Goal: Information Seeking & Learning: Understand process/instructions

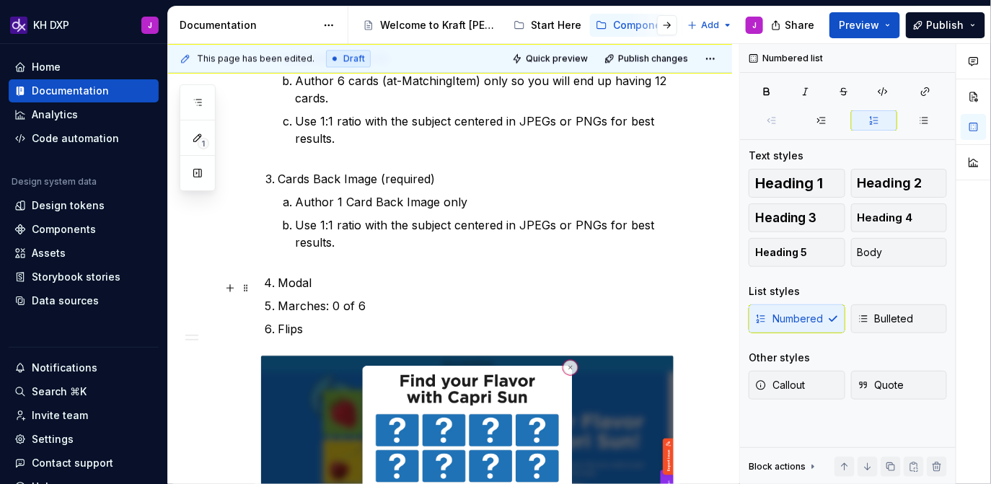
scroll to position [1050, 0]
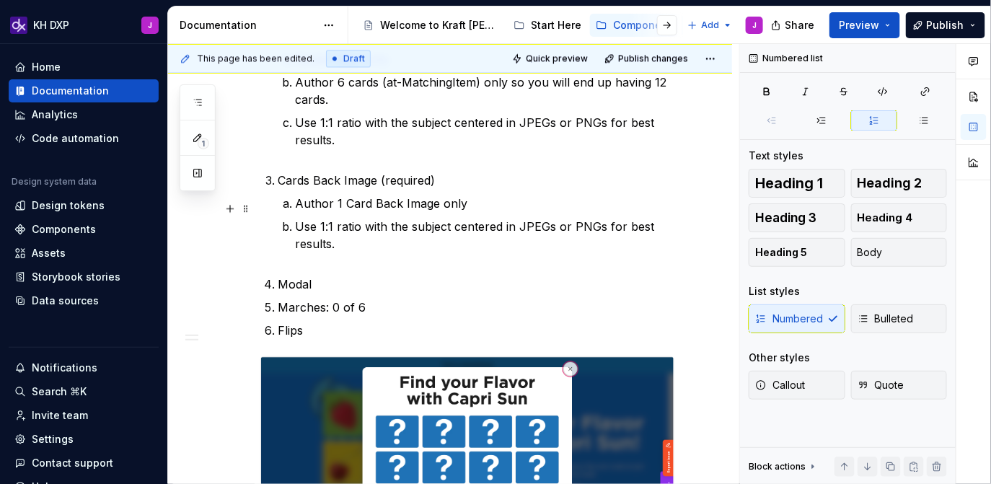
click at [343, 244] on p "Use 1:1 ratio with the subject centered in JPEGs or PNGs for best results." at bounding box center [484, 244] width 379 height 52
click at [326, 275] on p "Modal" at bounding box center [476, 283] width 397 height 17
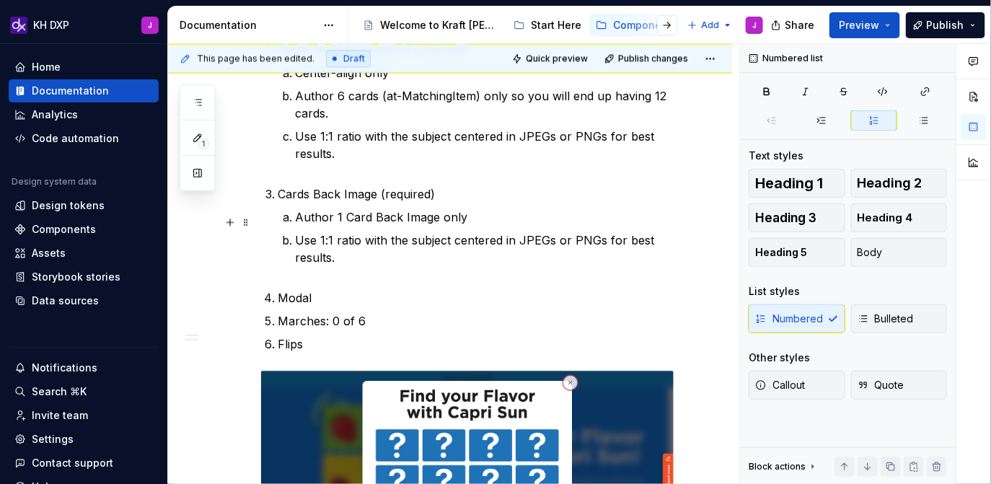
scroll to position [1039, 0]
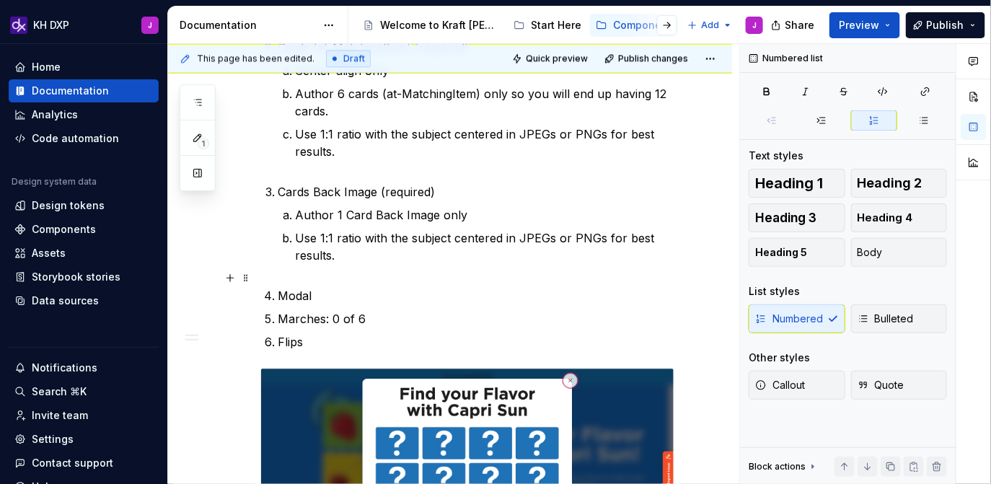
type textarea "*"
click at [300, 310] on p "Marches: 0 of 6" at bounding box center [476, 318] width 397 height 17
click at [349, 287] on p "Modal" at bounding box center [476, 295] width 397 height 17
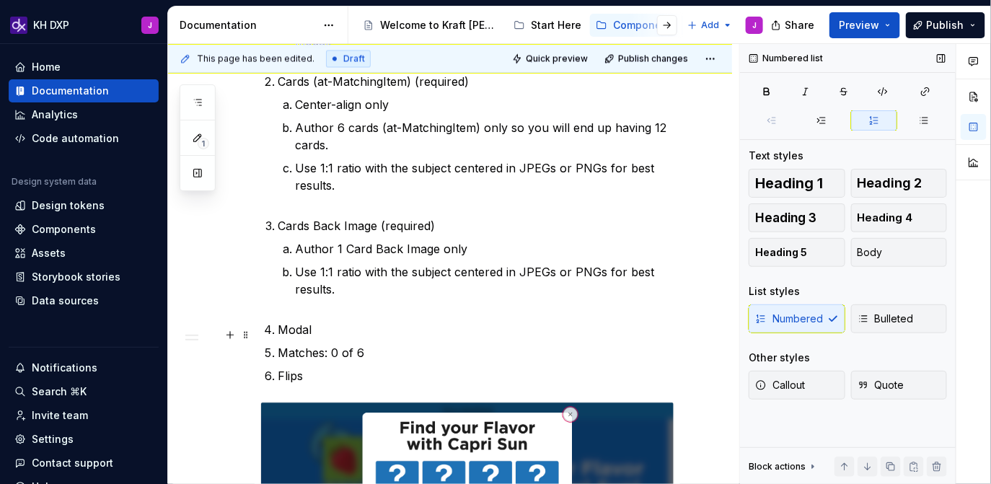
scroll to position [1009, 0]
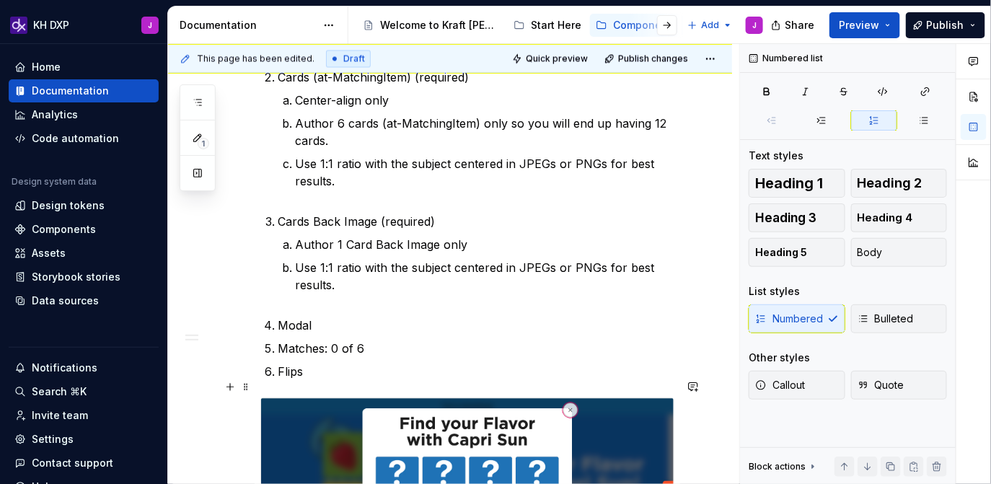
click at [340, 271] on p "Use 1:1 ratio with the subject centered in JPEGs or PNGs for best results." at bounding box center [484, 285] width 379 height 52
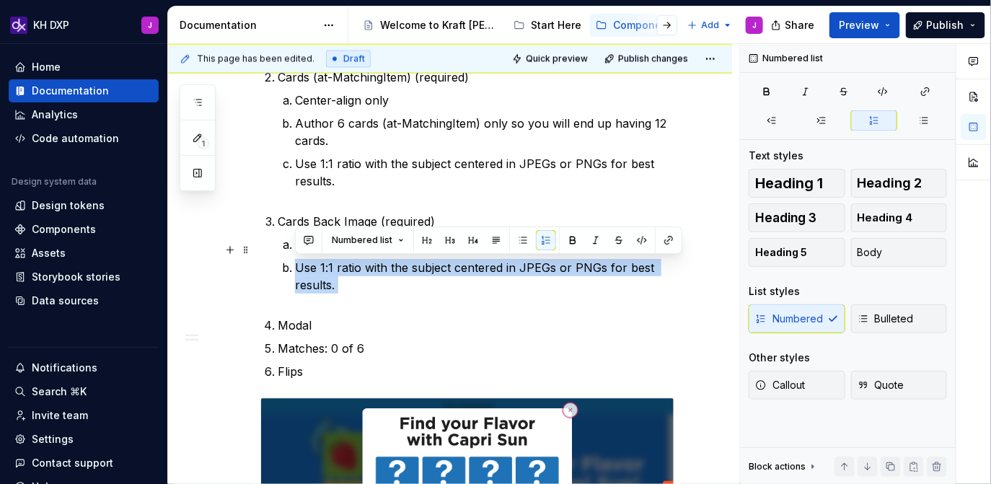
click at [361, 270] on p "Use 1:1 ratio with the subject centered in JPEGs or PNGs for best results." at bounding box center [484, 285] width 379 height 52
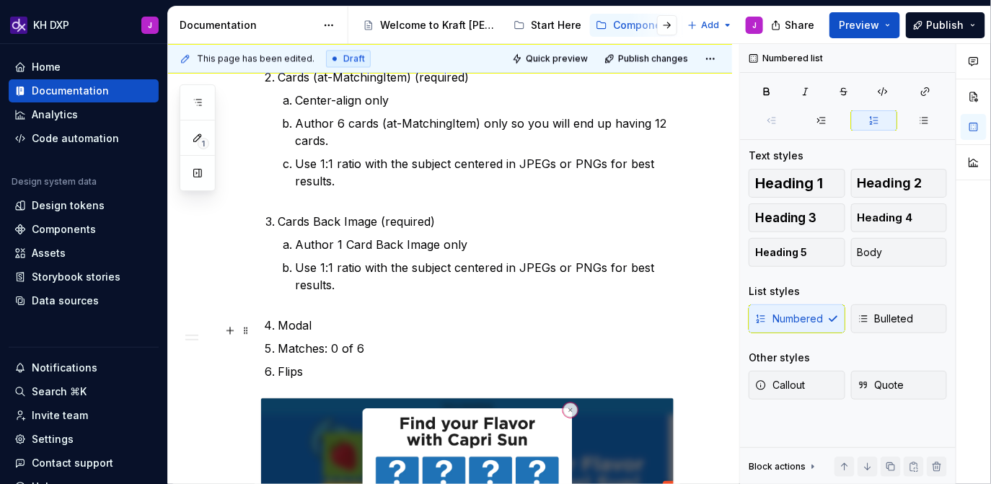
click at [339, 316] on ol "Headline (required) Headline Style is Headline-5. Text style is not authorable.…" at bounding box center [476, 163] width 397 height 433
click at [352, 317] on p "Modal" at bounding box center [476, 325] width 397 height 17
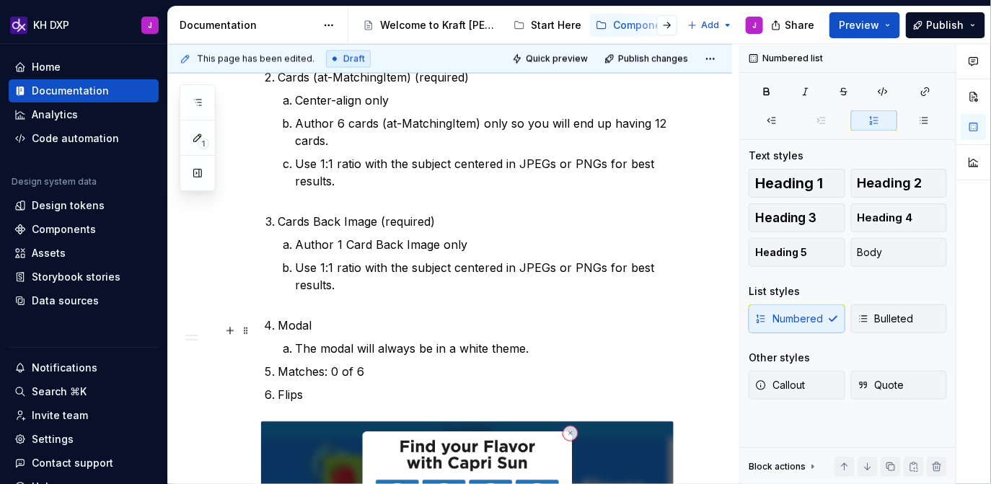
click at [459, 340] on p "The modal will always be in a white theme." at bounding box center [484, 348] width 379 height 17
click at [522, 295] on ol "Headline (required) Headline Style is Headline-5. Text style is not authorable.…" at bounding box center [476, 175] width 397 height 456
click at [530, 317] on p "Modal" at bounding box center [476, 325] width 397 height 17
click at [578, 340] on p "The modal will always be in a white theme." at bounding box center [484, 348] width 379 height 17
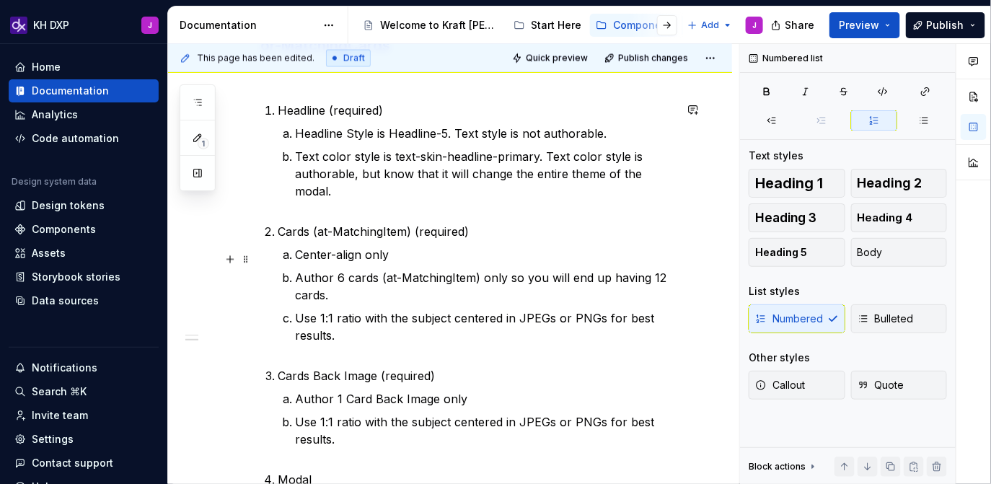
scroll to position [849, 0]
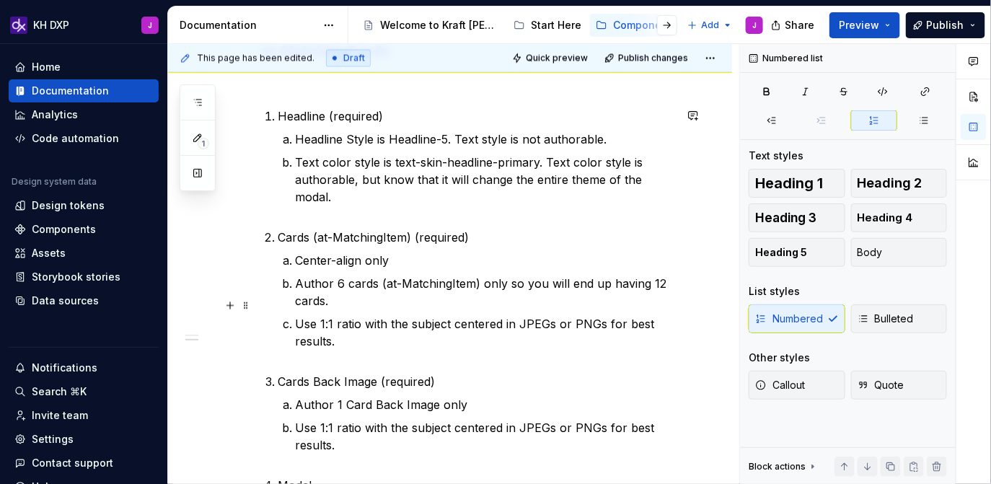
click at [378, 330] on p "Use 1:1 ratio with the subject centered in JPEGs or PNGs for best results." at bounding box center [484, 341] width 379 height 52
click at [413, 229] on li "Cards (at-MatchingItem) (required) Center-align only Author 6 cards (at-Matchin…" at bounding box center [476, 298] width 397 height 138
click at [410, 252] on p "Center-align only" at bounding box center [484, 260] width 379 height 17
click at [401, 280] on p "Author 6 cards (at-MatchingItem) only so you will end up having 12 cards." at bounding box center [484, 292] width 379 height 35
click at [385, 316] on p "Use 1:1 ratio with the subject centered in JPEGs or PNGs for best results." at bounding box center [484, 341] width 379 height 52
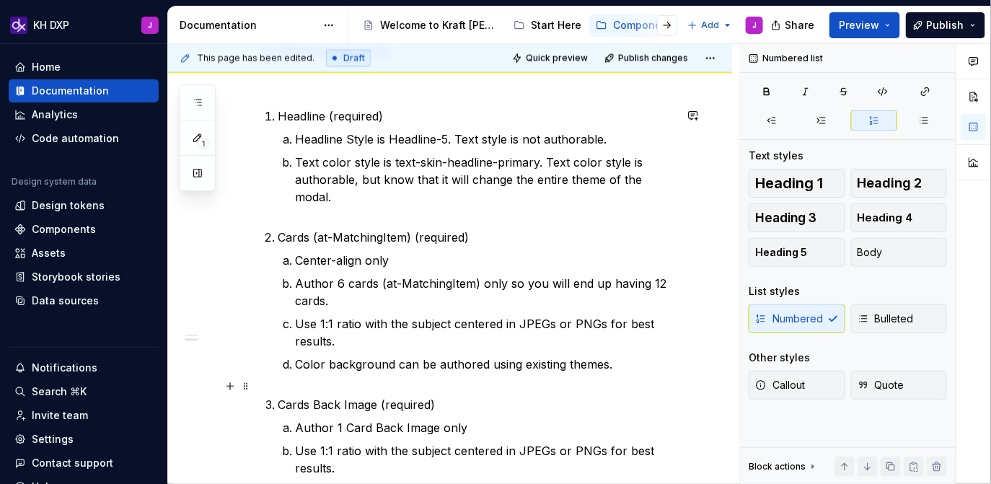
click at [394, 396] on p "Cards Back Image (required)" at bounding box center [476, 404] width 397 height 17
click at [524, 252] on p "Center-align only" at bounding box center [484, 260] width 379 height 17
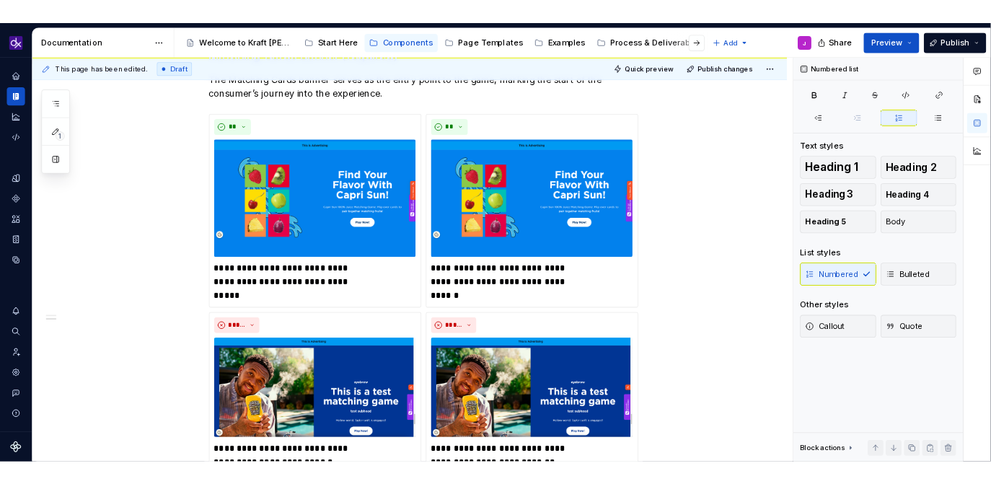
scroll to position [710, 0]
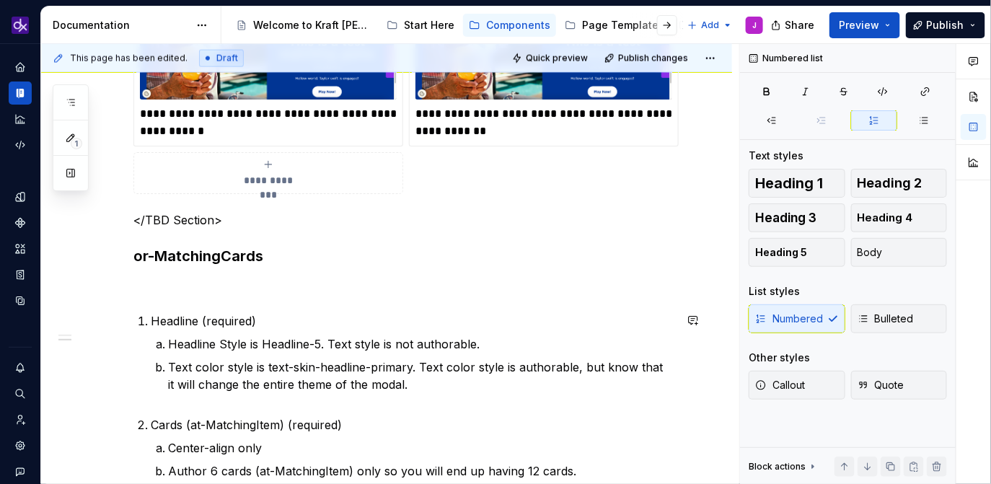
type textarea "*"
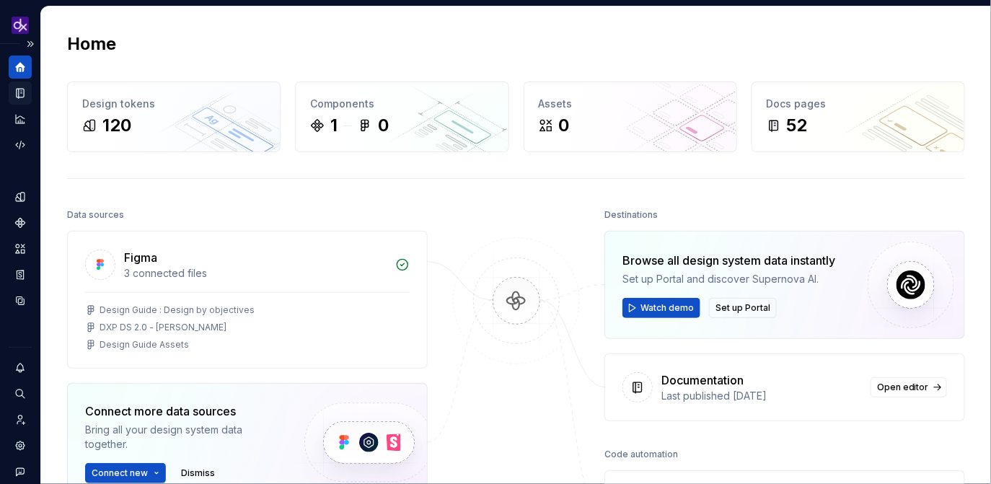
click at [20, 94] on icon "Documentation" at bounding box center [22, 93] width 6 height 8
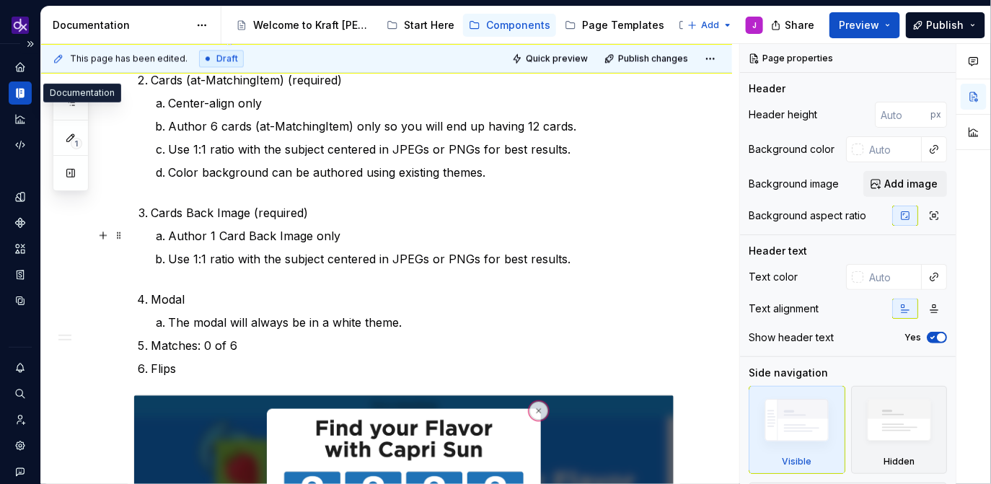
scroll to position [1053, 0]
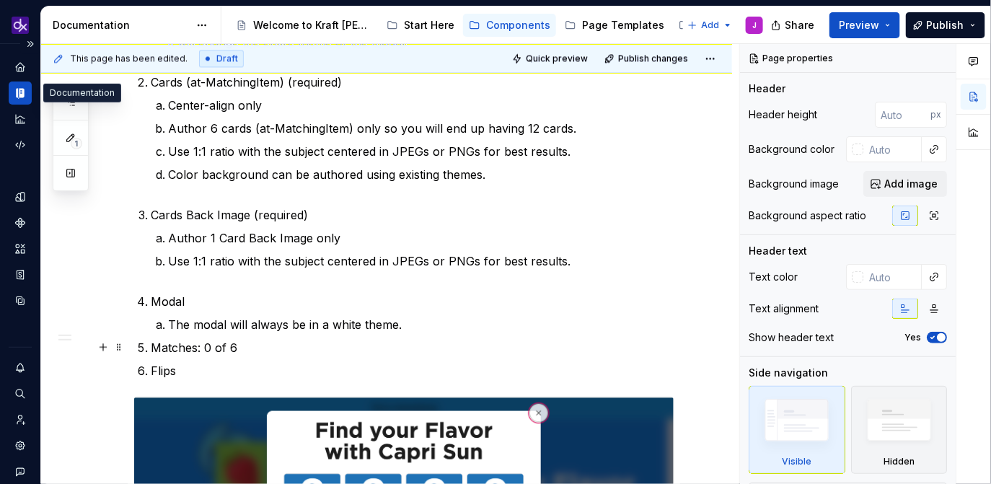
click at [428, 342] on p "Matches: 0 of 6" at bounding box center [413, 347] width 524 height 17
type textarea "*"
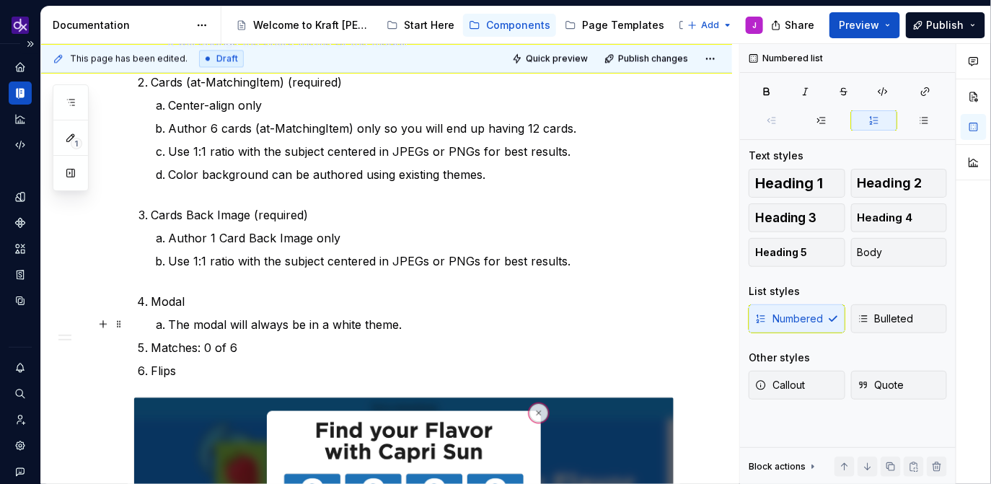
click at [441, 326] on p "The modal will always be in a white theme." at bounding box center [421, 324] width 506 height 17
click at [291, 334] on ol "Headline (required) Headline Style is Headline-5. Text style is not authorable.…" at bounding box center [413, 175] width 524 height 410
click at [282, 339] on p "Matches: 0 of 6" at bounding box center [413, 347] width 524 height 17
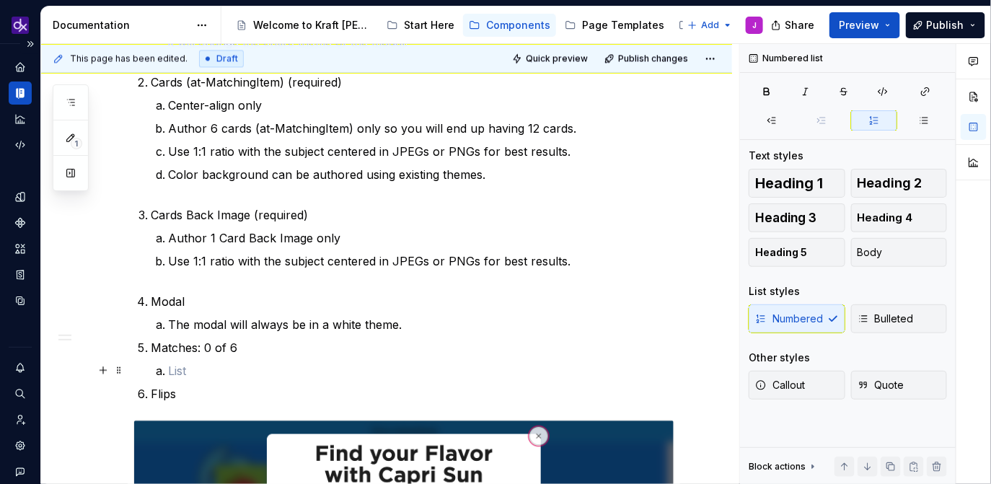
click at [200, 375] on p at bounding box center [421, 370] width 506 height 17
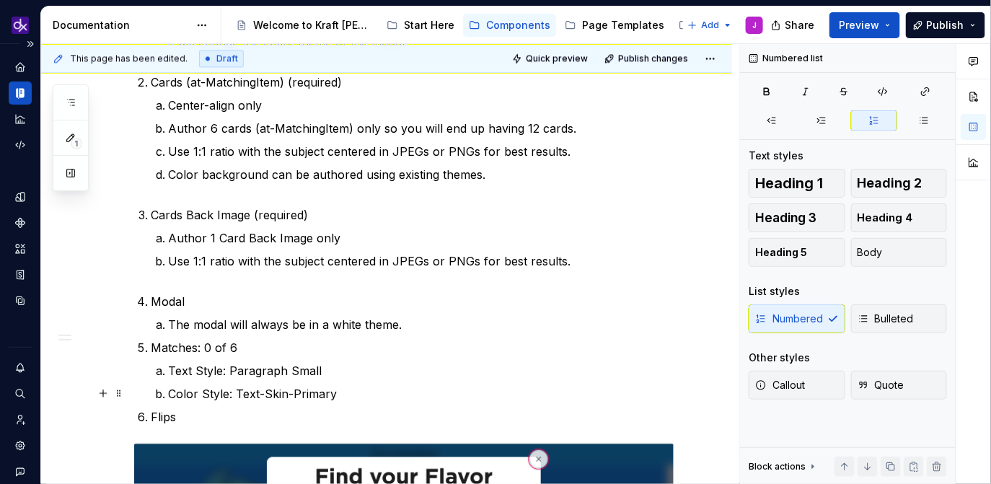
click at [239, 392] on p "Color Style: Text-Skin-Primary" at bounding box center [421, 393] width 506 height 17
click at [257, 392] on p "Color Style: Text&Icon-Skin-Primary" at bounding box center [421, 393] width 506 height 17
click at [351, 394] on p "Color Style: Text & Icon/Text-Skin-Primary" at bounding box center [421, 393] width 506 height 17
click at [262, 396] on p "Color Style: Text & Icon/Text-Primary" at bounding box center [421, 393] width 506 height 17
click at [268, 397] on p "Color Style: Text& Icon/Text-Primary" at bounding box center [421, 393] width 506 height 17
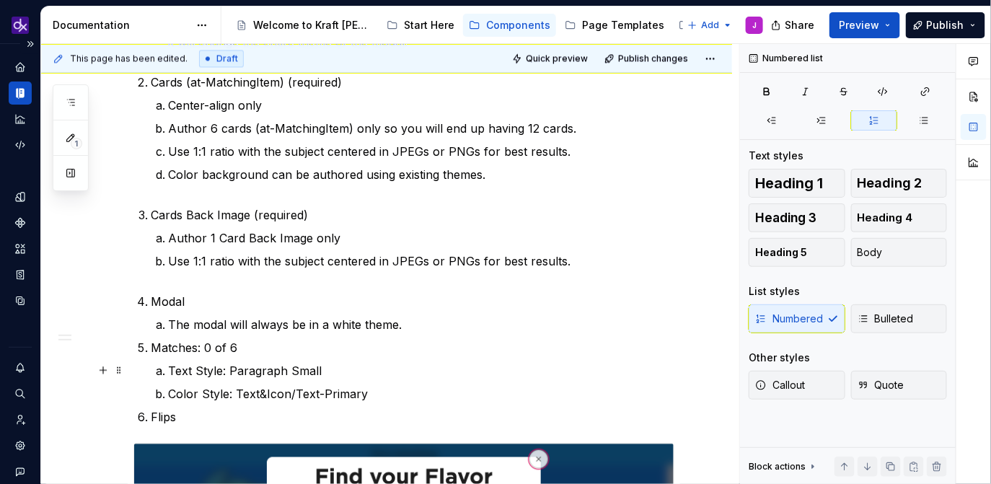
click at [290, 369] on p "Text Style: Paragraph Small" at bounding box center [421, 370] width 506 height 17
click at [386, 396] on p "Color Style: Text&Icon/Text-Primary" at bounding box center [421, 393] width 506 height 17
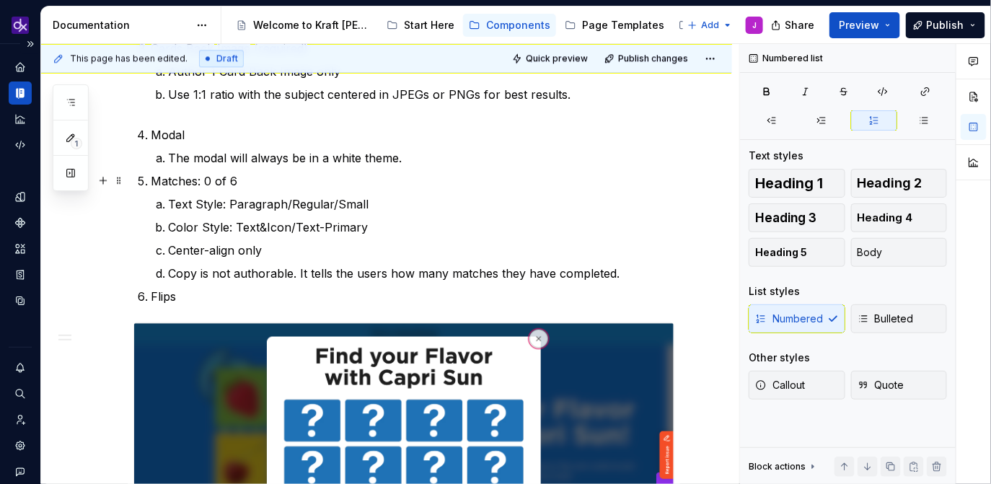
scroll to position [1232, 0]
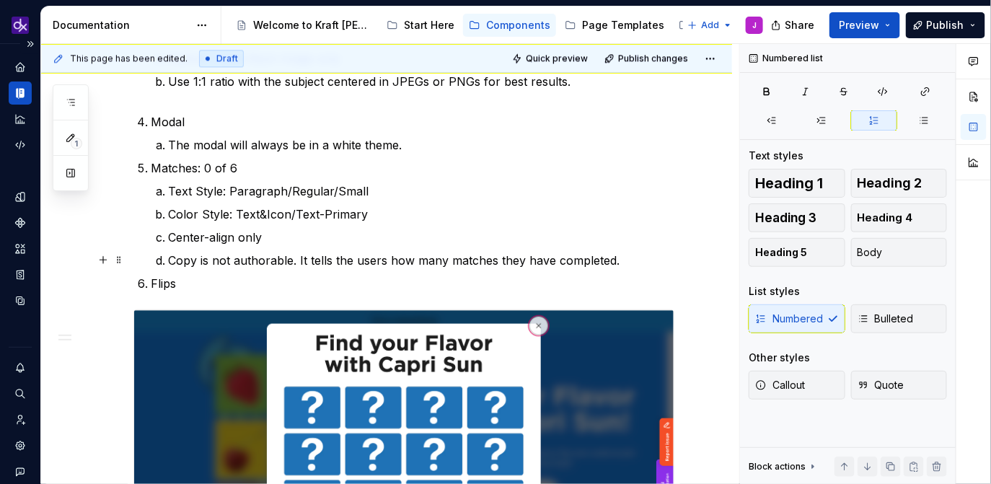
click at [286, 258] on p "Copy is not authorable. It tells the users how many matches they have completed." at bounding box center [421, 260] width 506 height 17
click at [662, 260] on p "Copy is not authorable. It tells the users how many matches they have completed." at bounding box center [421, 260] width 506 height 17
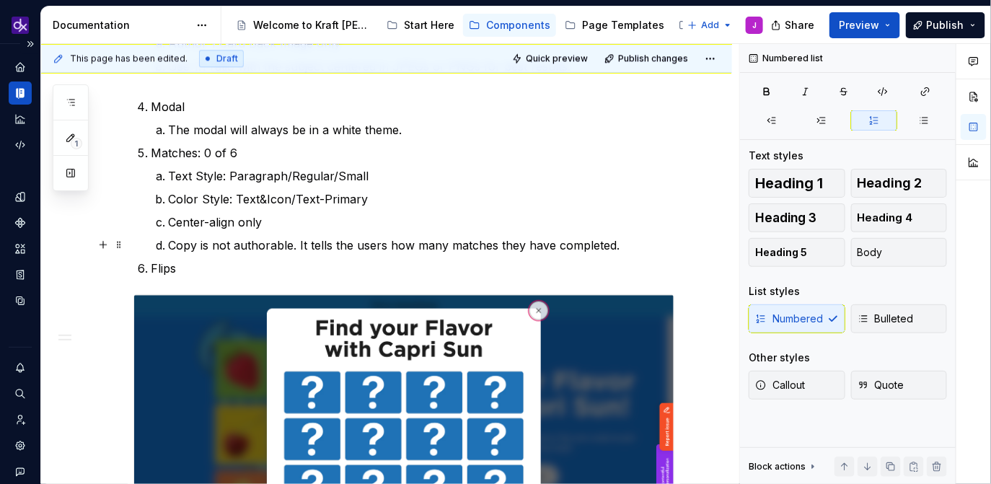
scroll to position [1248, 0]
click at [195, 269] on p "Flips" at bounding box center [413, 267] width 524 height 17
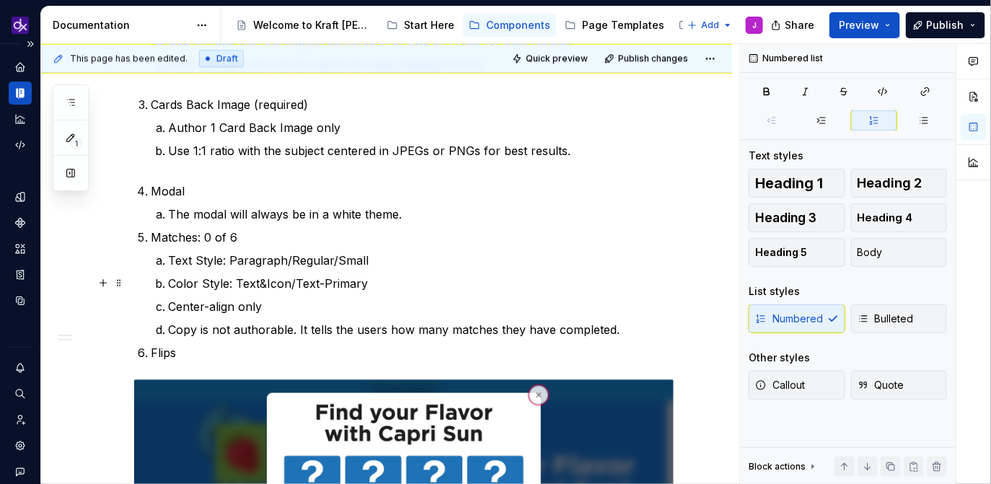
scroll to position [1141, 0]
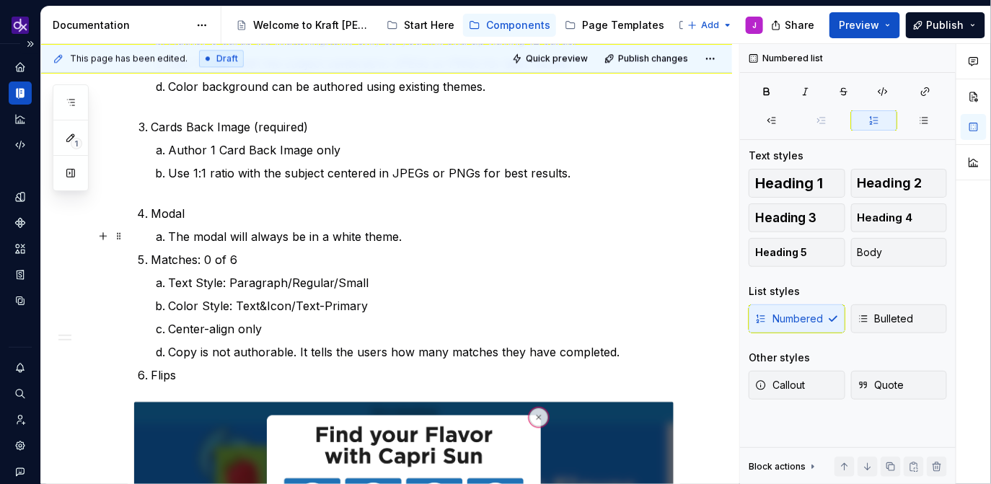
click at [468, 242] on p "The modal will always be in a white theme." at bounding box center [421, 236] width 506 height 17
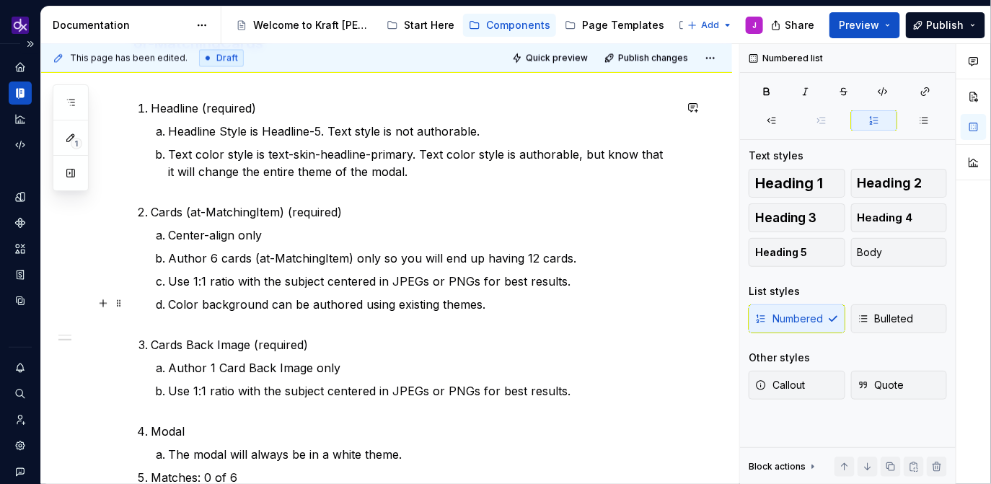
scroll to position [925, 0]
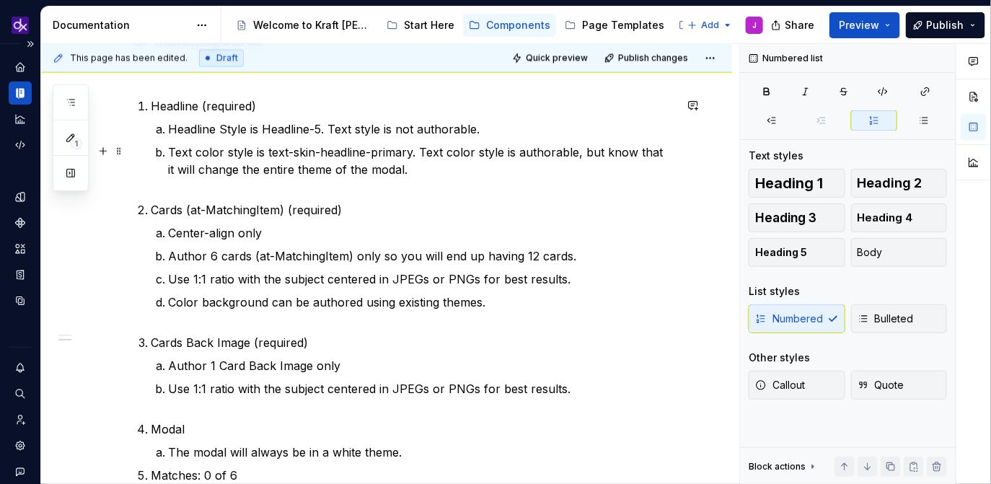
click at [322, 157] on p "Text color style is text-skin-headline-primary. Text color style is authorable,…" at bounding box center [421, 170] width 506 height 52
click at [352, 162] on p "Text color style is text-skin-headline-primary. Text color style is authorable,…" at bounding box center [421, 170] width 506 height 52
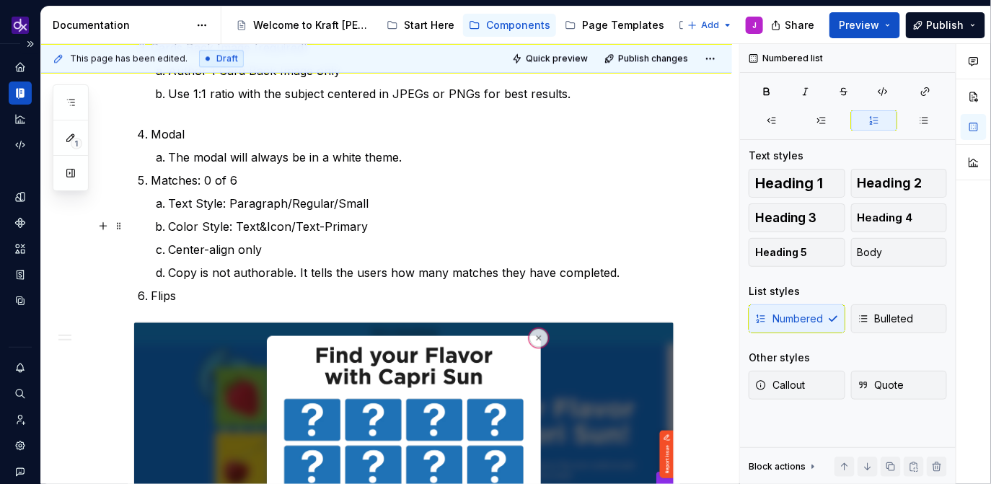
scroll to position [1207, 0]
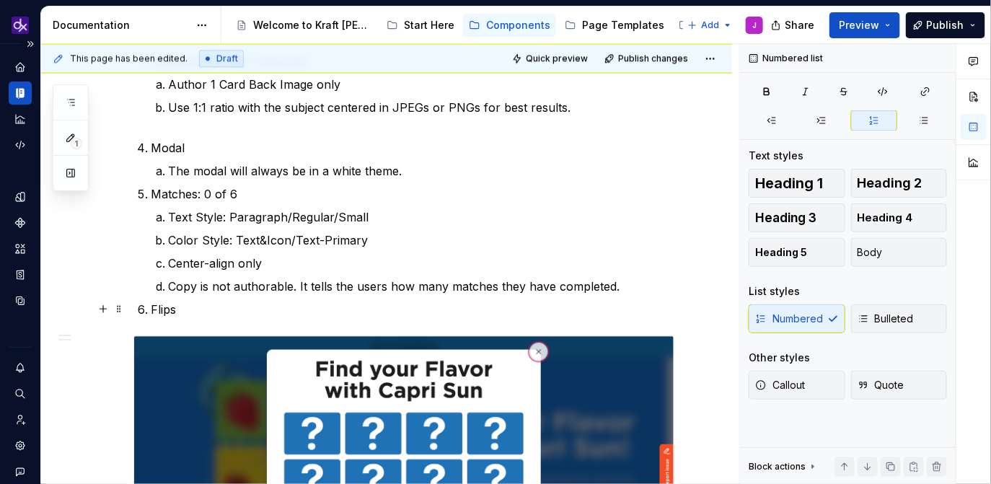
click at [236, 307] on p "Flips" at bounding box center [413, 309] width 524 height 17
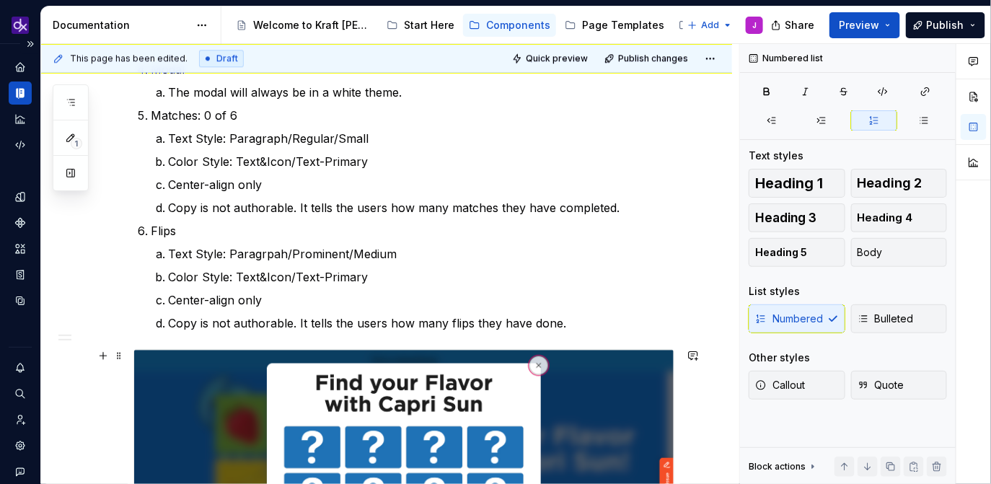
scroll to position [1245, 0]
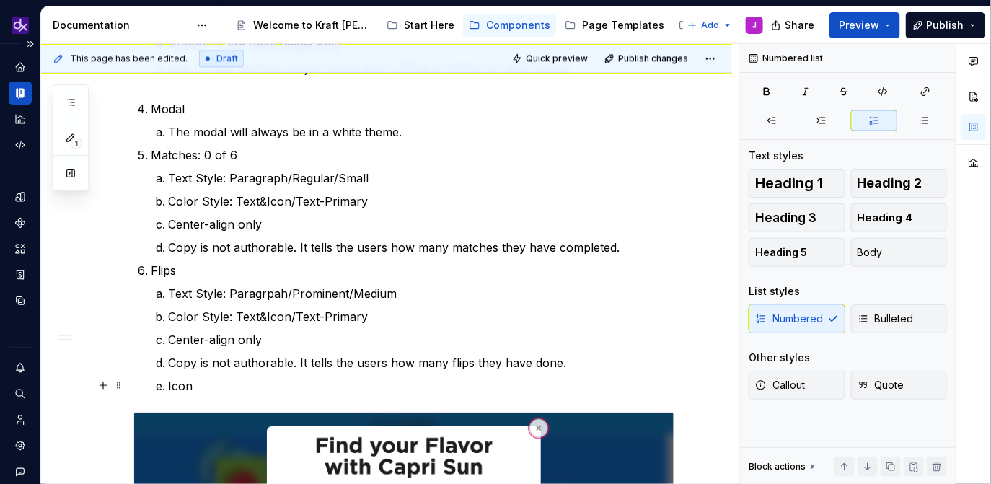
click at [239, 389] on p "Icon" at bounding box center [421, 385] width 506 height 17
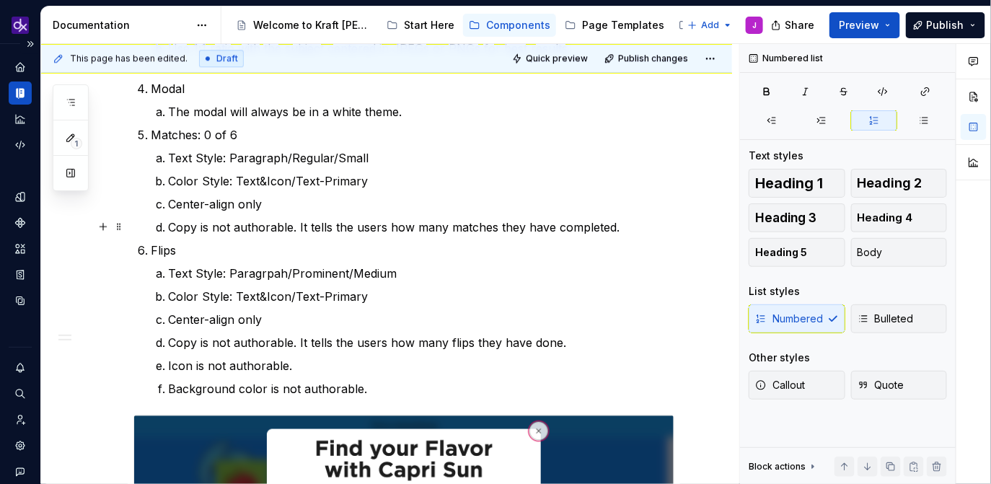
scroll to position [1264, 0]
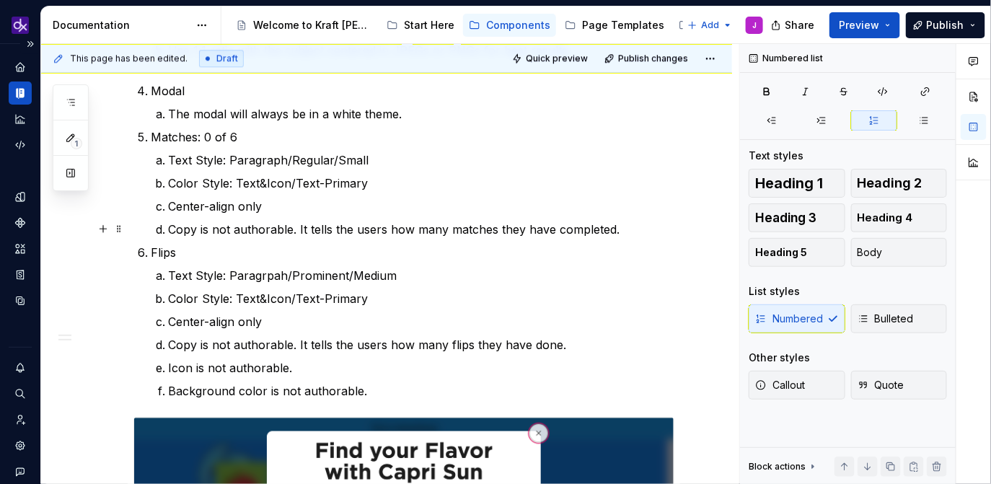
click at [635, 229] on p "Copy is not authorable. It tells the users how many matches they have completed." at bounding box center [421, 229] width 506 height 17
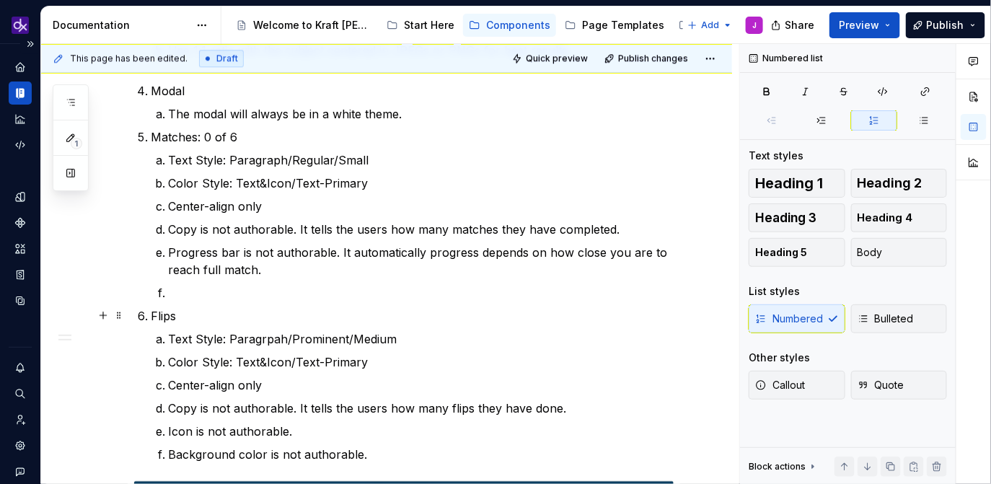
click at [188, 305] on ol "Headline (required) Headline Style is Headline-5. Text style is not authorable.…" at bounding box center [413, 111] width 524 height 704
click at [205, 296] on p at bounding box center [421, 292] width 506 height 17
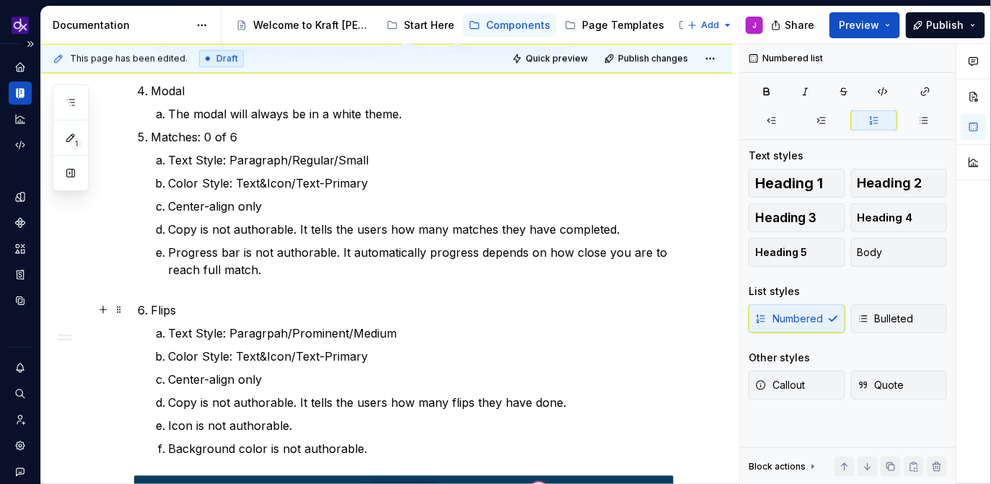
click at [247, 301] on p "Flips" at bounding box center [413, 309] width 524 height 17
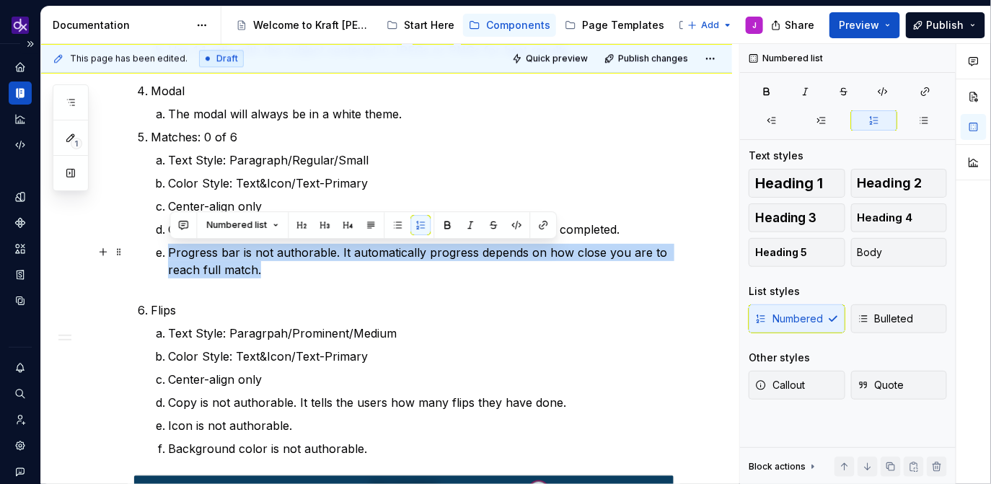
drag, startPoint x: 274, startPoint y: 273, endPoint x: 155, endPoint y: 249, distance: 121.5
click at [155, 249] on li "Matches: 0 of 6 Text Style: Paragraph/Regular/Small Color Style: Text&Icon/Text…" at bounding box center [413, 211] width 524 height 167
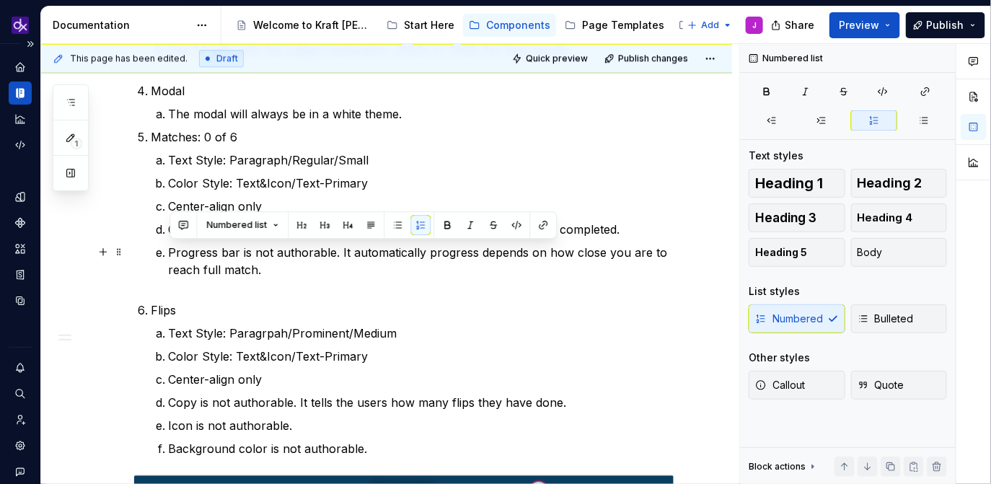
click at [290, 278] on p "Progress bar is not authorable. It automatically progress depends on how close …" at bounding box center [421, 270] width 506 height 52
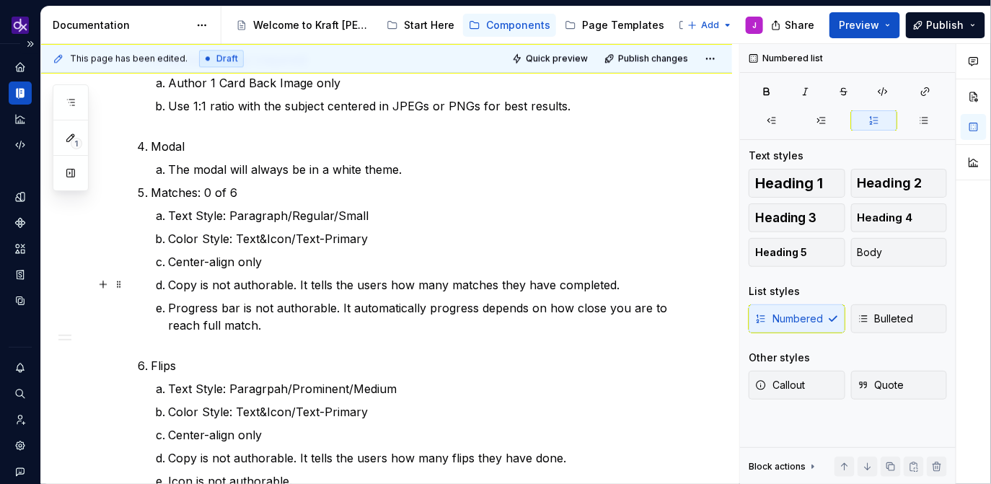
scroll to position [1204, 0]
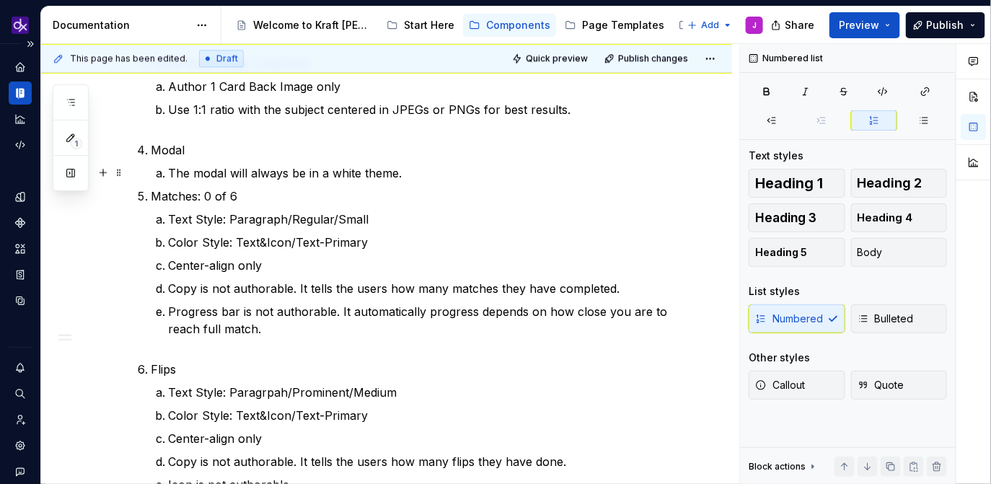
click at [423, 171] on p "The modal will always be in a white theme." at bounding box center [421, 172] width 506 height 17
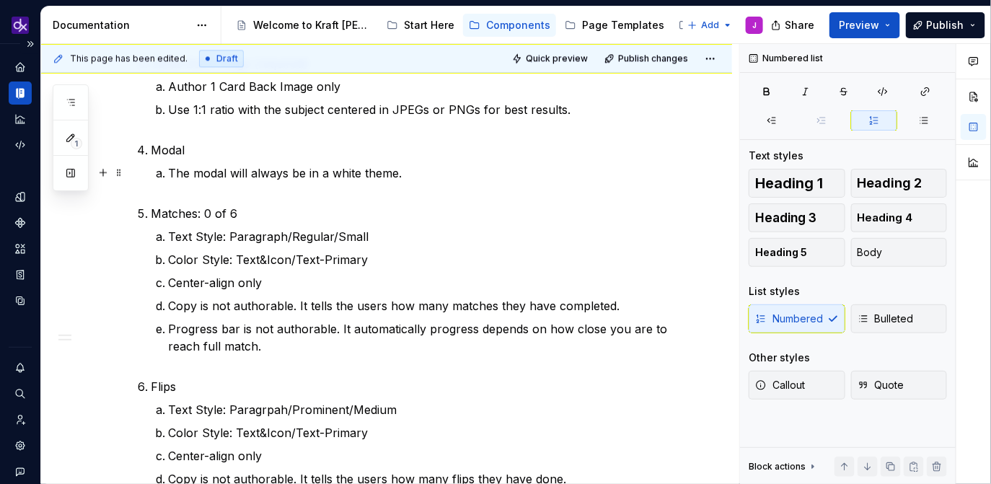
click at [428, 175] on p "The modal will always be in a white theme." at bounding box center [421, 181] width 506 height 35
click at [490, 235] on p "Text Style: Paragraph/Regular/Small" at bounding box center [421, 236] width 506 height 17
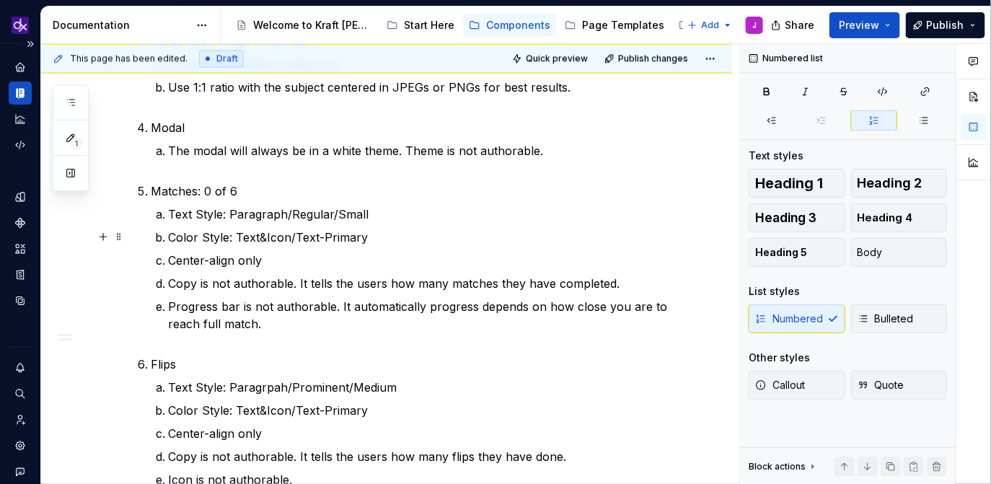
scroll to position [1228, 0]
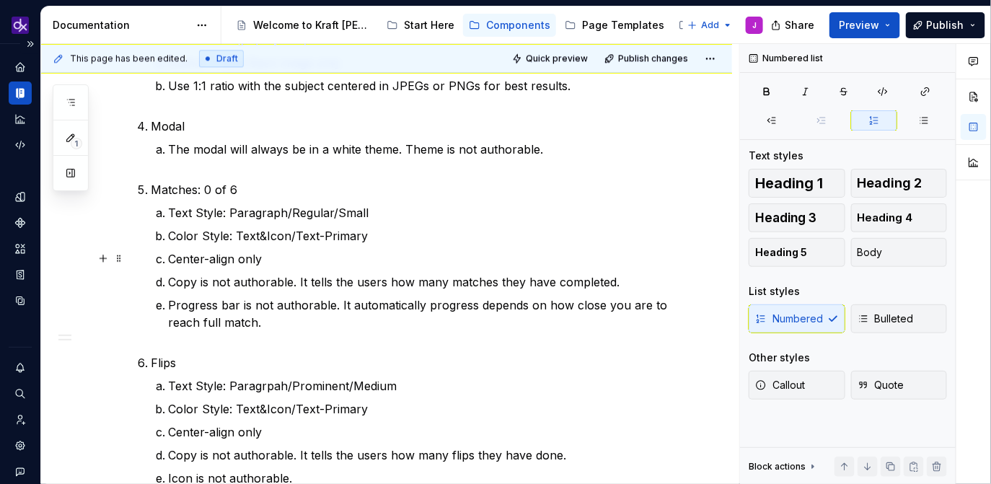
click at [402, 244] on ol "Text Style: Paragraph/Regular/Small Color Style: Text&Icon/Text-Primary Center-…" at bounding box center [421, 276] width 506 height 144
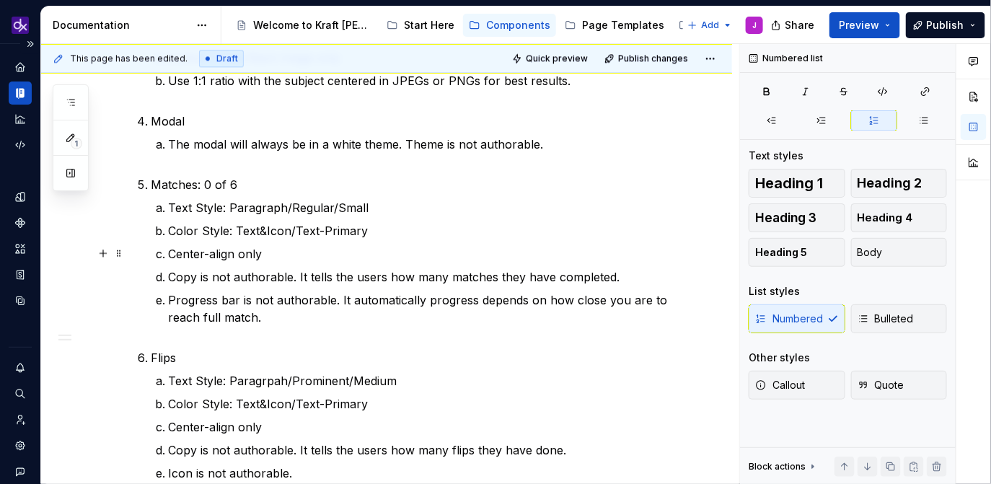
scroll to position [1222, 0]
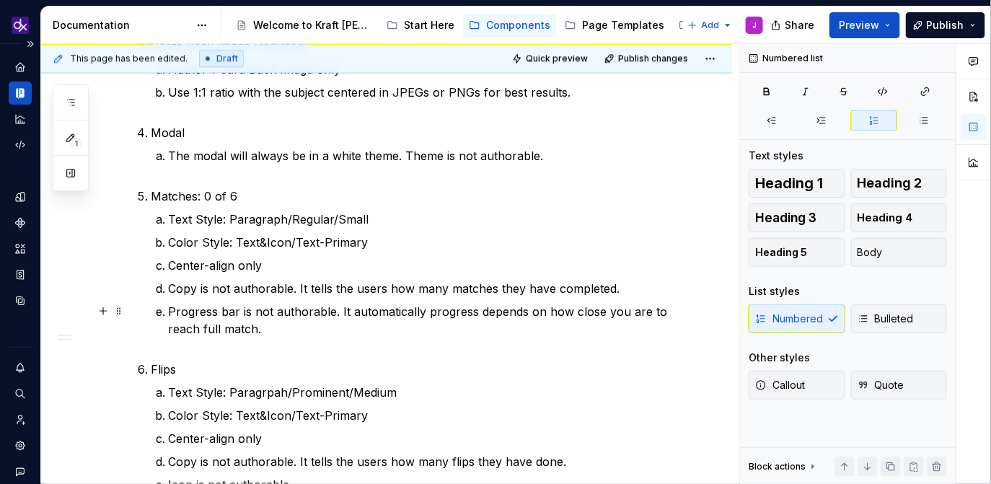
click at [325, 339] on p "Progress bar is not authorable. It automatically progress depends on how close …" at bounding box center [421, 329] width 506 height 52
click at [344, 328] on p "Progress bar is not authorable. It automatically progress depends on how close …" at bounding box center [421, 329] width 506 height 52
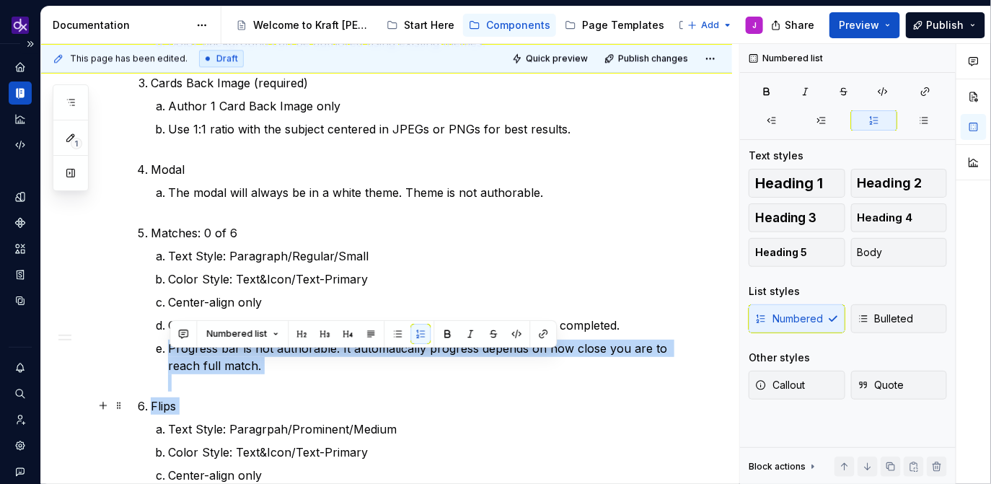
scroll to position [1189, 0]
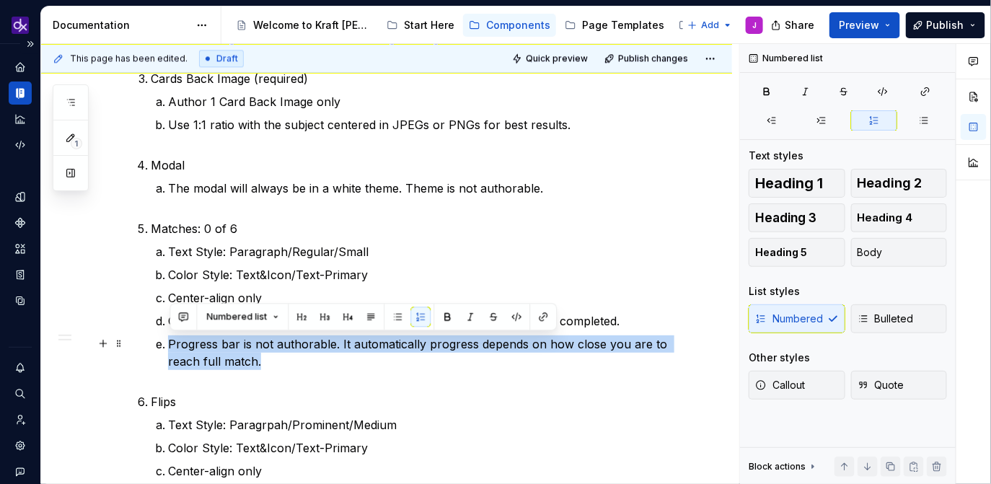
drag, startPoint x: 268, startPoint y: 421, endPoint x: 167, endPoint y: 348, distance: 124.5
click at [168, 348] on li "Progress bar is not authorable. It automatically progress depends on how close …" at bounding box center [421, 361] width 506 height 52
copy p "Progress bar is not authorable. It automatically progress depends on how close …"
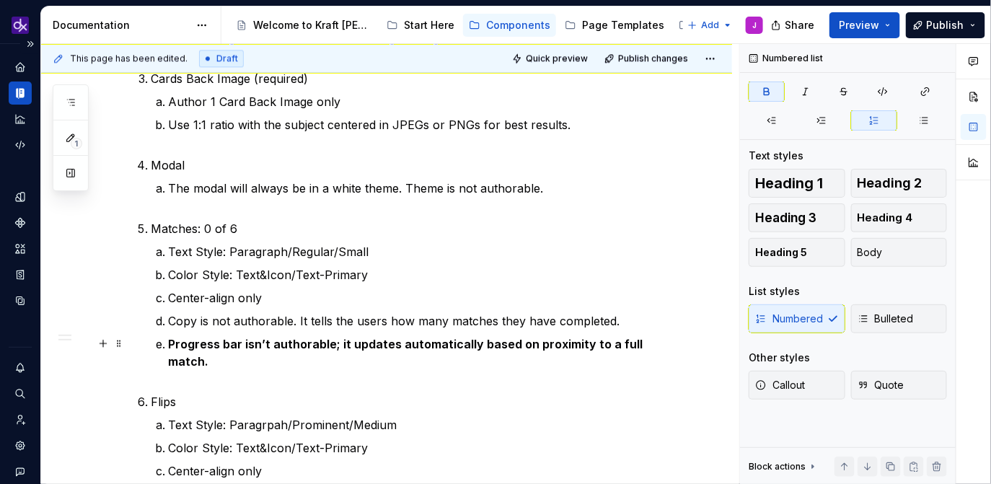
click at [300, 345] on strong "Progress bar isn’t authorable; it updates automatically based on proximity to a…" at bounding box center [406, 353] width 477 height 32
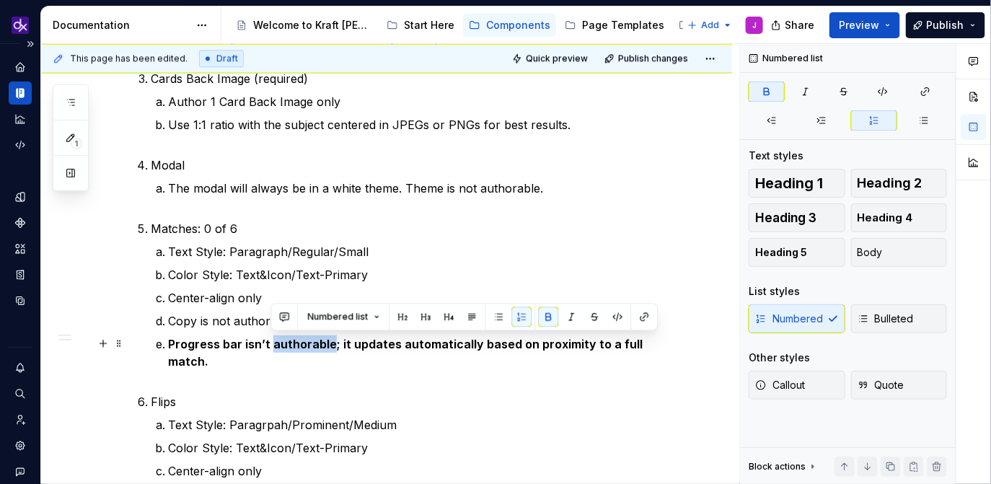
click at [300, 345] on strong "Progress bar isn’t authorable; it updates automatically based on proximity to a…" at bounding box center [406, 353] width 477 height 32
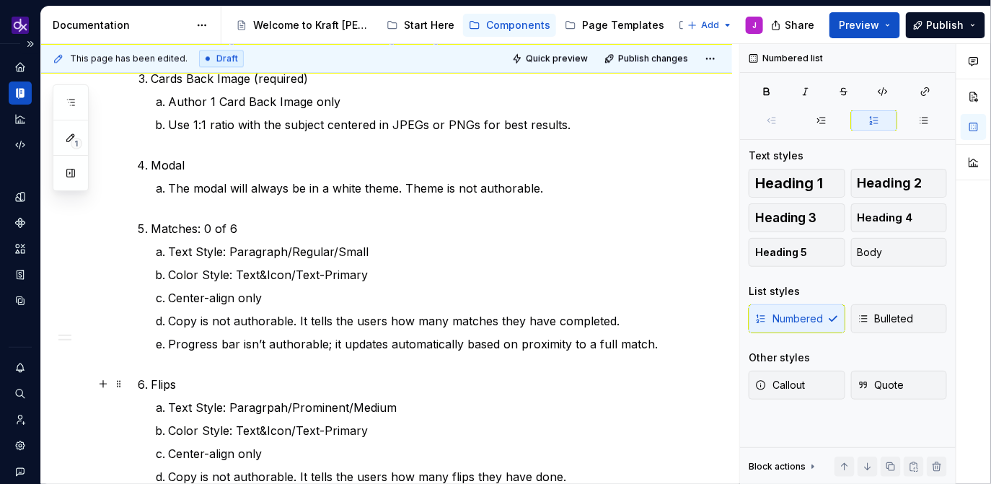
click at [369, 378] on p "Flips" at bounding box center [413, 384] width 524 height 17
click at [370, 195] on p "The modal will always be in a white theme. Theme is not authorable." at bounding box center [421, 197] width 506 height 35
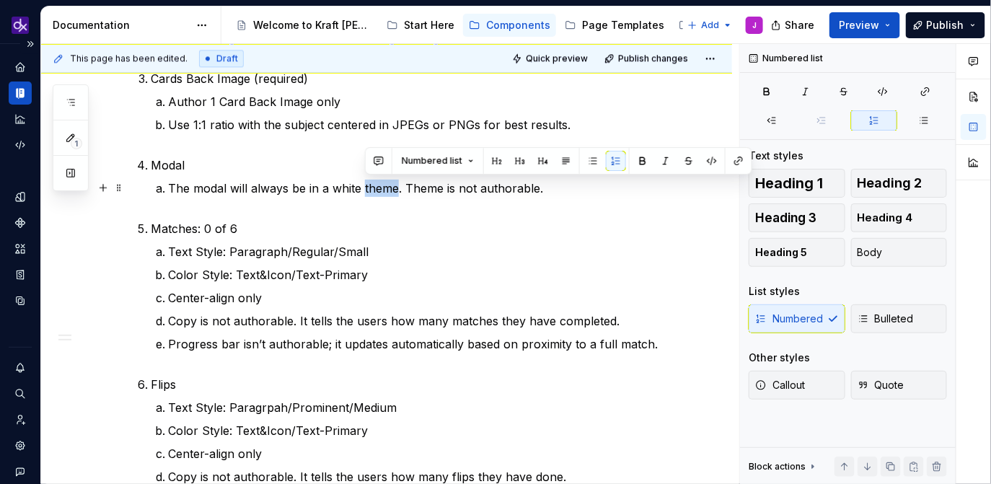
click at [389, 191] on p "The modal will always be in a white theme. Theme is not authorable." at bounding box center [421, 197] width 506 height 35
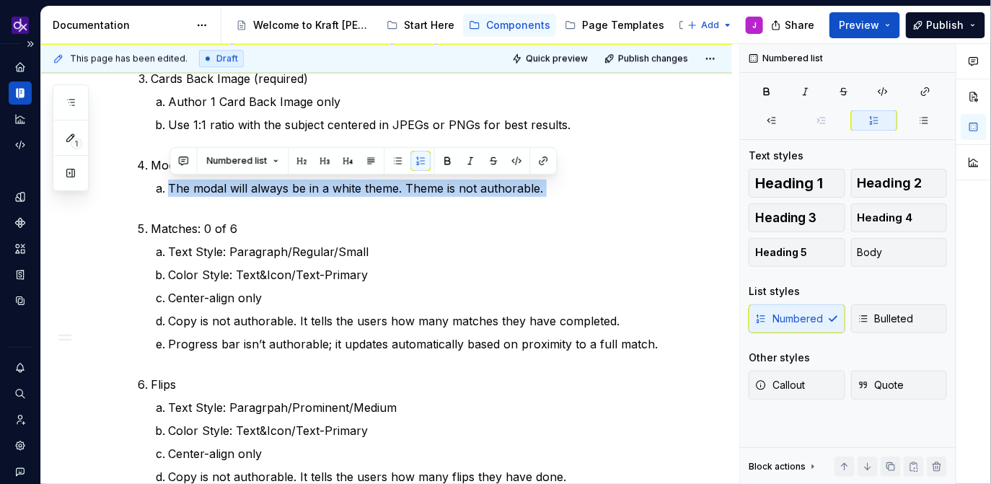
copy p "The modal will always be in a white theme. Theme is not authorable."
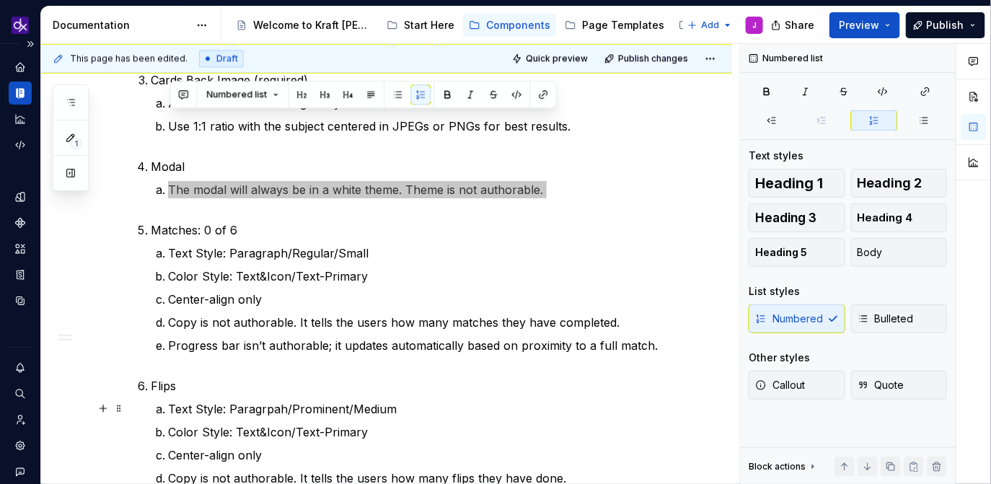
scroll to position [1185, 0]
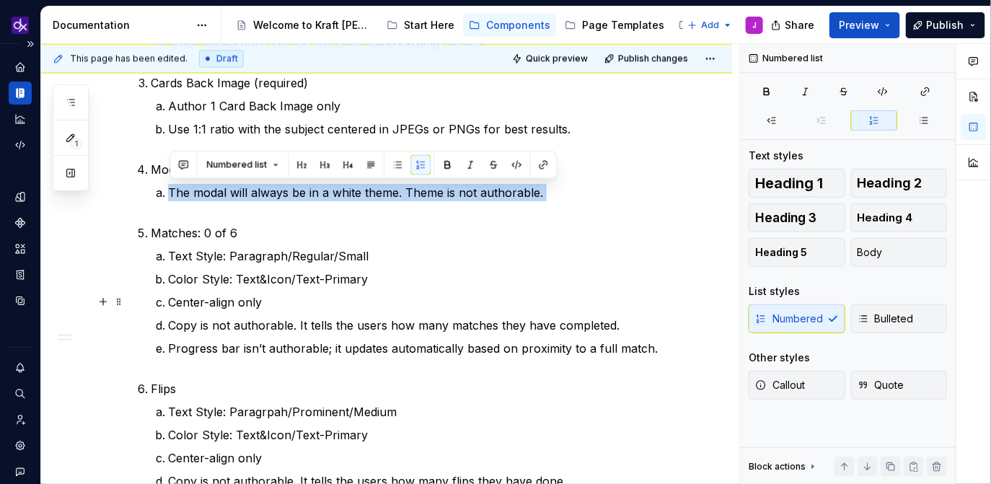
click at [388, 308] on p "Center-align only" at bounding box center [421, 302] width 506 height 17
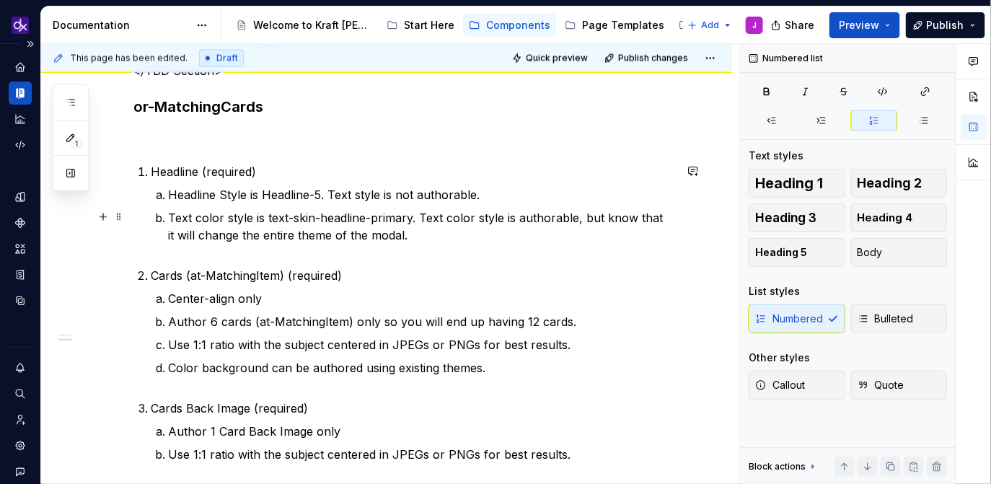
scroll to position [877, 0]
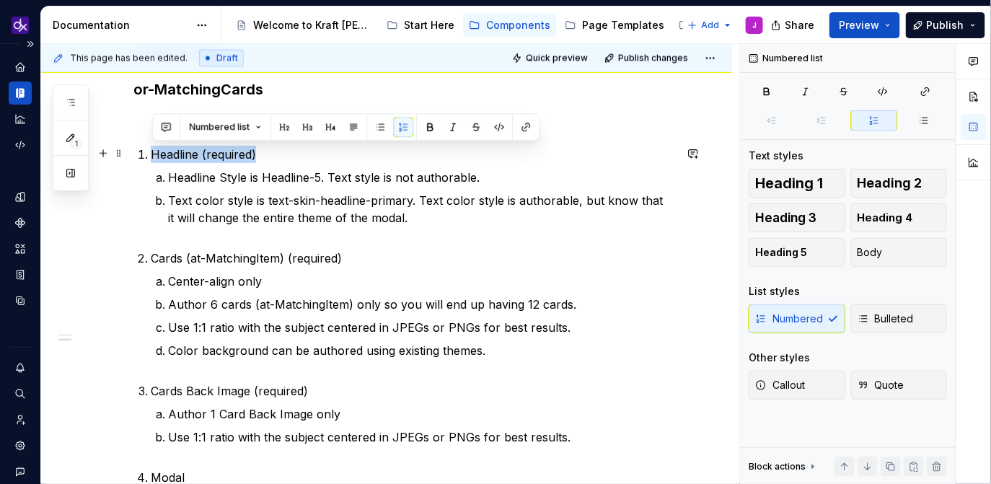
drag, startPoint x: 151, startPoint y: 155, endPoint x: 263, endPoint y: 149, distance: 111.2
click at [263, 149] on p "Headline (required)" at bounding box center [413, 154] width 524 height 17
click at [309, 188] on ol "Headline Style is Headline-5. Text style is not authorable. Text color style is…" at bounding box center [421, 206] width 506 height 75
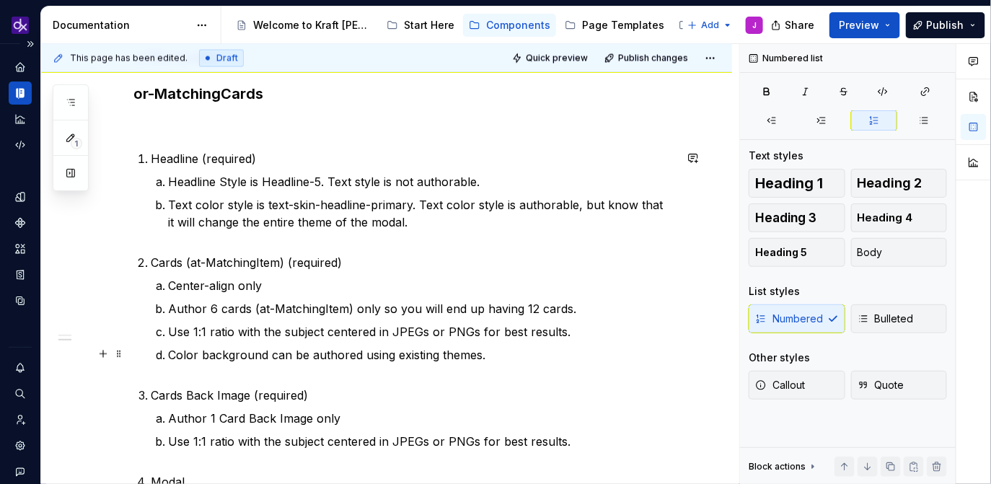
scroll to position [857, 0]
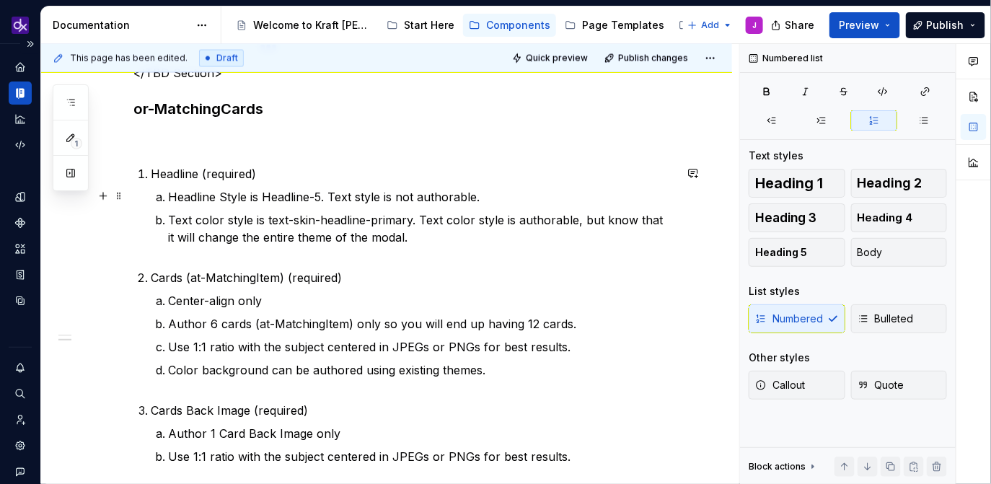
click at [447, 197] on p "Headline Style is Headline-5. Text style is not authorable." at bounding box center [421, 196] width 506 height 17
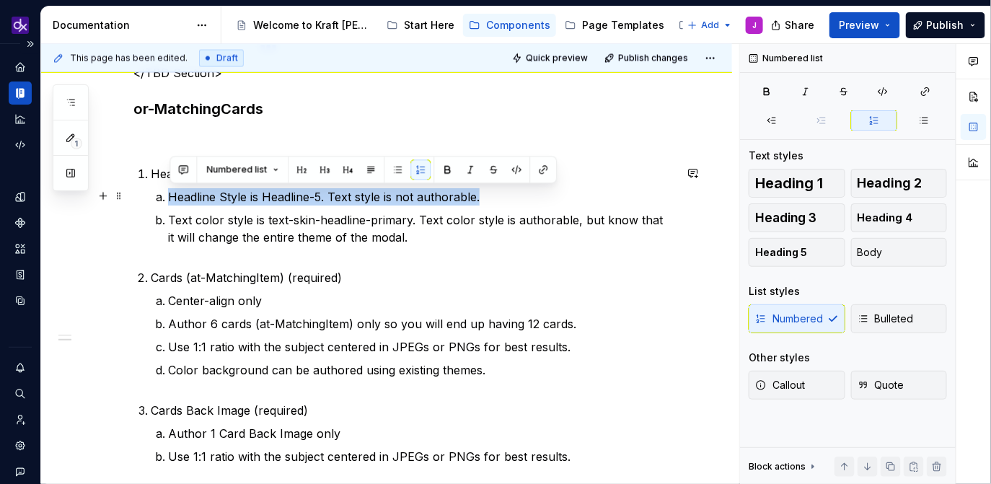
click at [480, 200] on p "Headline Style is Headline-5. Text style is not authorable." at bounding box center [421, 196] width 506 height 17
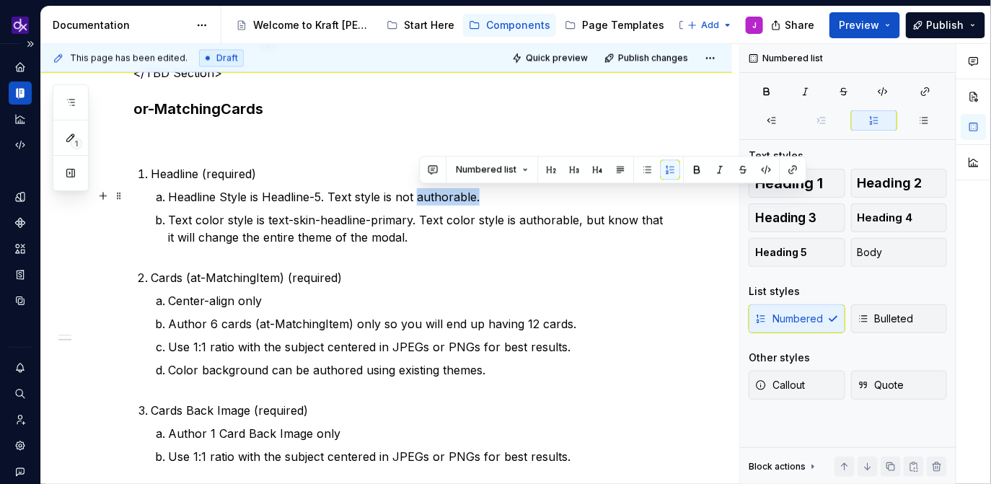
drag, startPoint x: 505, startPoint y: 197, endPoint x: 420, endPoint y: 196, distance: 85.1
click at [420, 196] on p "Headline Style is Headline-5. Text style is not authorable." at bounding box center [421, 196] width 506 height 17
click at [560, 201] on p "Headline Style is Headline-5. Text style is not authorable." at bounding box center [421, 196] width 506 height 17
drag, startPoint x: 514, startPoint y: 203, endPoint x: 397, endPoint y: 198, distance: 117.0
click at [397, 198] on p "Headline Style is Headline-5. Text style is not authorable." at bounding box center [421, 196] width 506 height 17
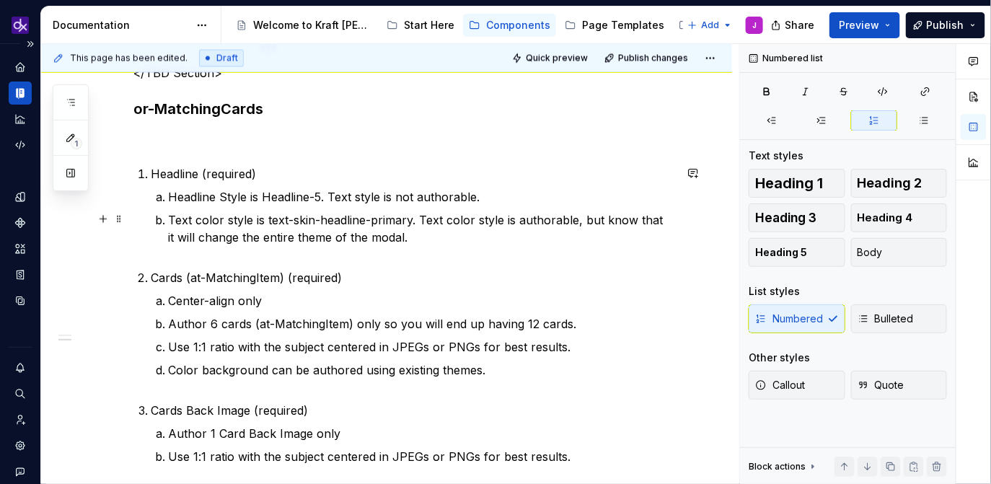
click at [445, 213] on p "Text color style is text-skin-headline-primary. Text color style is authorable,…" at bounding box center [421, 237] width 506 height 52
click at [451, 233] on p "Text color style is text-skin-headline-primary. Text color style is authorable,…" at bounding box center [421, 237] width 506 height 52
type textarea "*"
